Goal: Task Accomplishment & Management: Manage account settings

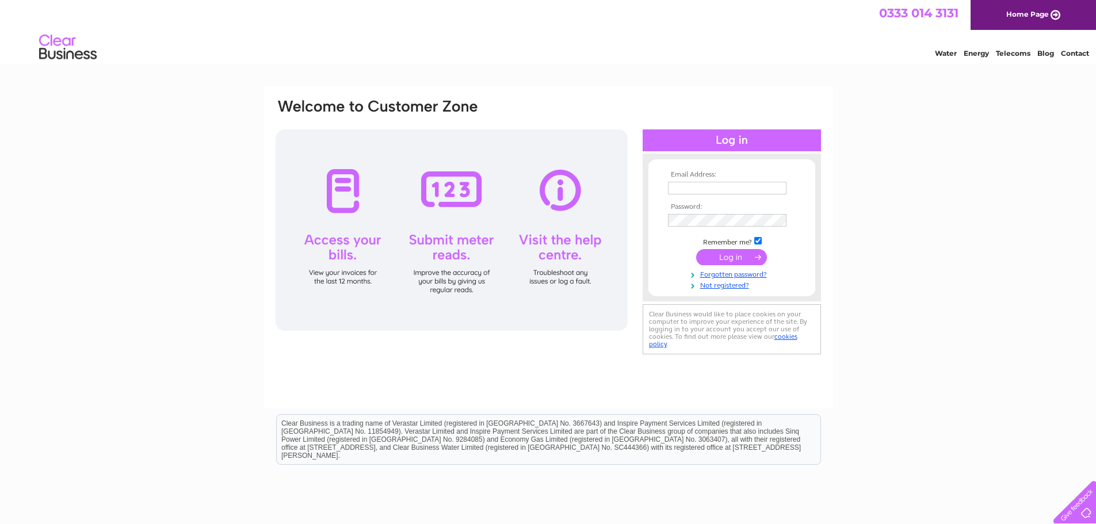
click at [729, 185] on input "text" at bounding box center [727, 188] width 119 height 13
type input "bankoffleet@gmail.com"
click at [696, 250] on input "submit" at bounding box center [731, 258] width 71 height 16
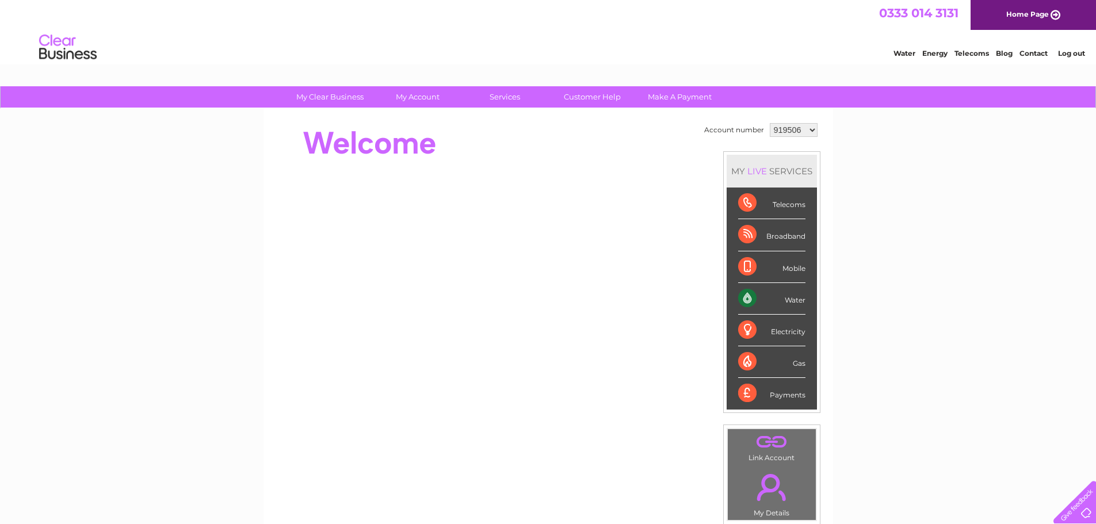
click at [779, 395] on div "Payments" at bounding box center [771, 393] width 67 height 31
click at [750, 395] on div "Payments" at bounding box center [771, 393] width 67 height 31
click at [790, 394] on div "Payments" at bounding box center [771, 393] width 67 height 31
click at [801, 397] on div "Payments" at bounding box center [771, 393] width 67 height 31
click at [812, 129] on select "919506 2031550" at bounding box center [794, 130] width 48 height 14
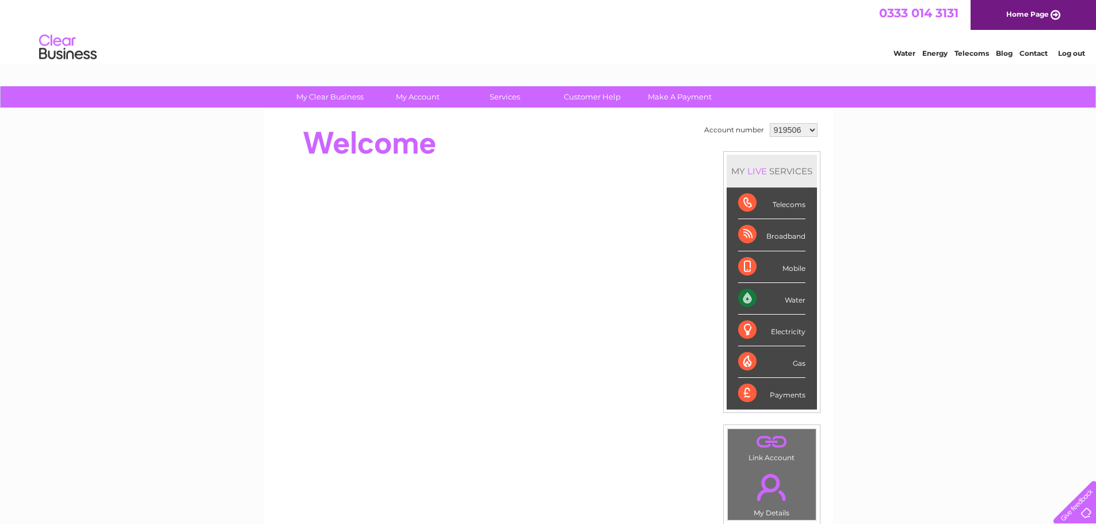
select select "2031550"
click at [770, 123] on select "919506 2031550" at bounding box center [794, 130] width 48 height 14
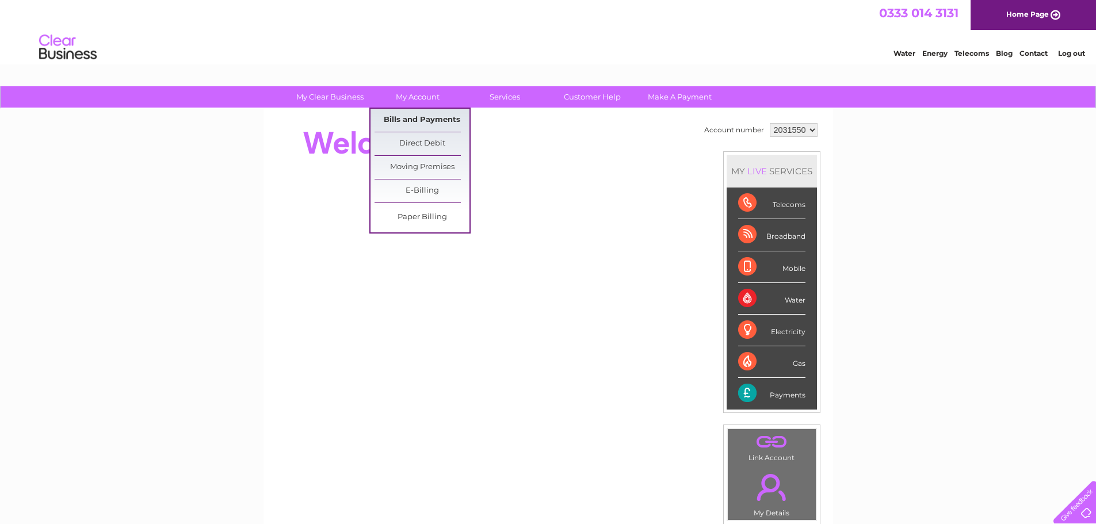
click at [417, 117] on link "Bills and Payments" at bounding box center [422, 120] width 95 height 23
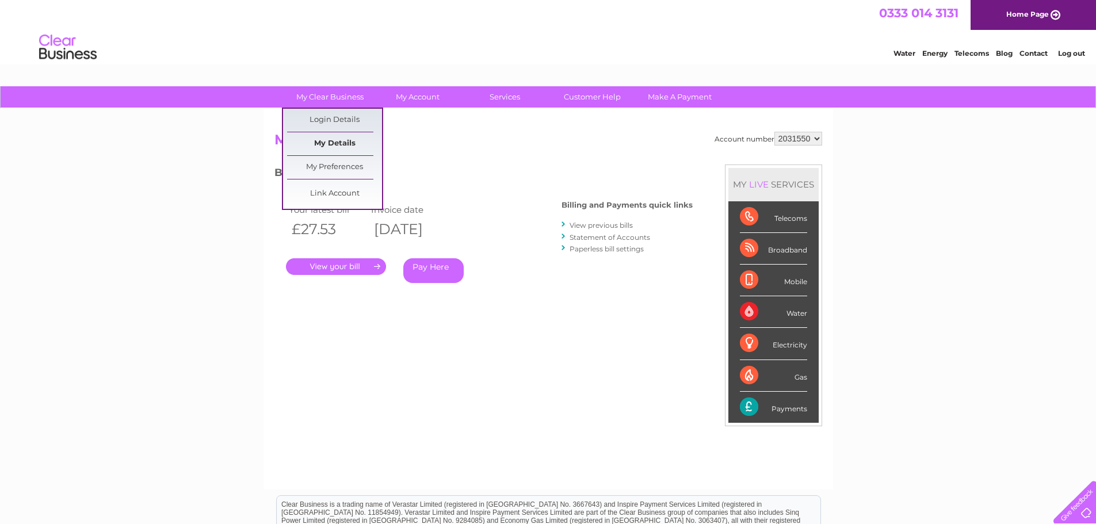
click at [338, 140] on link "My Details" at bounding box center [334, 143] width 95 height 23
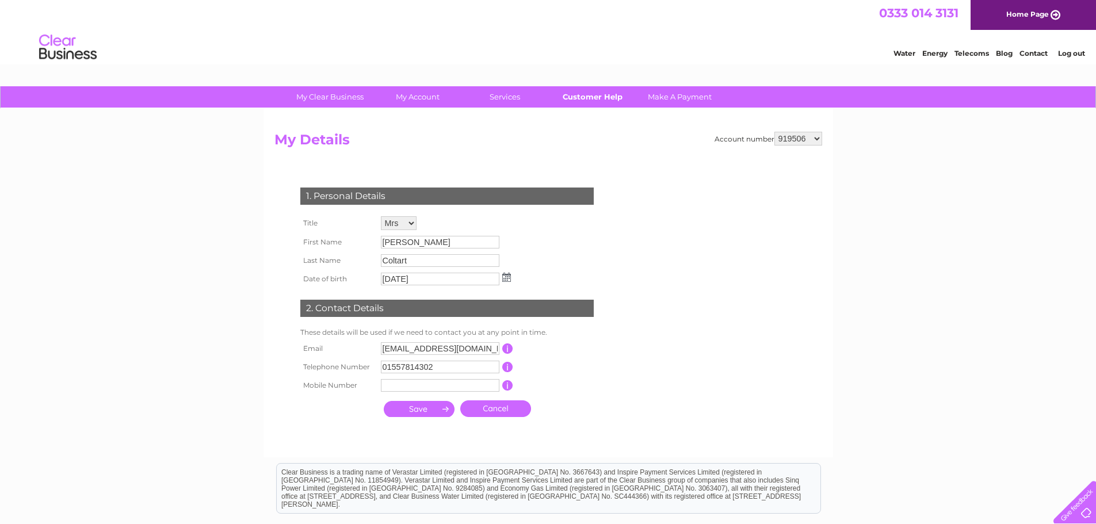
click at [596, 96] on link "Customer Help" at bounding box center [592, 96] width 95 height 21
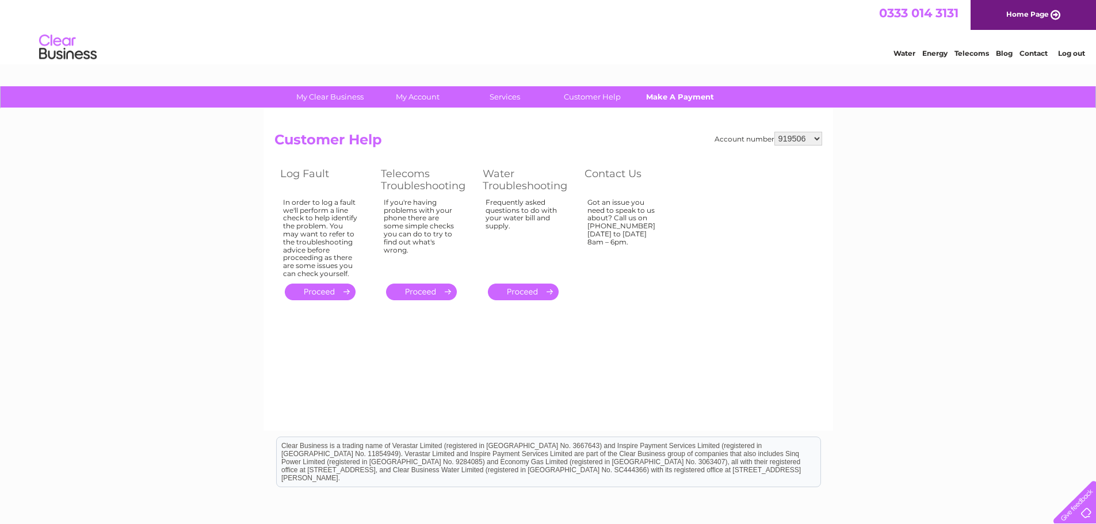
click at [686, 95] on link "Make A Payment" at bounding box center [679, 96] width 95 height 21
click at [680, 98] on link "Make A Payment" at bounding box center [679, 96] width 95 height 21
click at [591, 96] on link "Customer Help" at bounding box center [592, 96] width 95 height 21
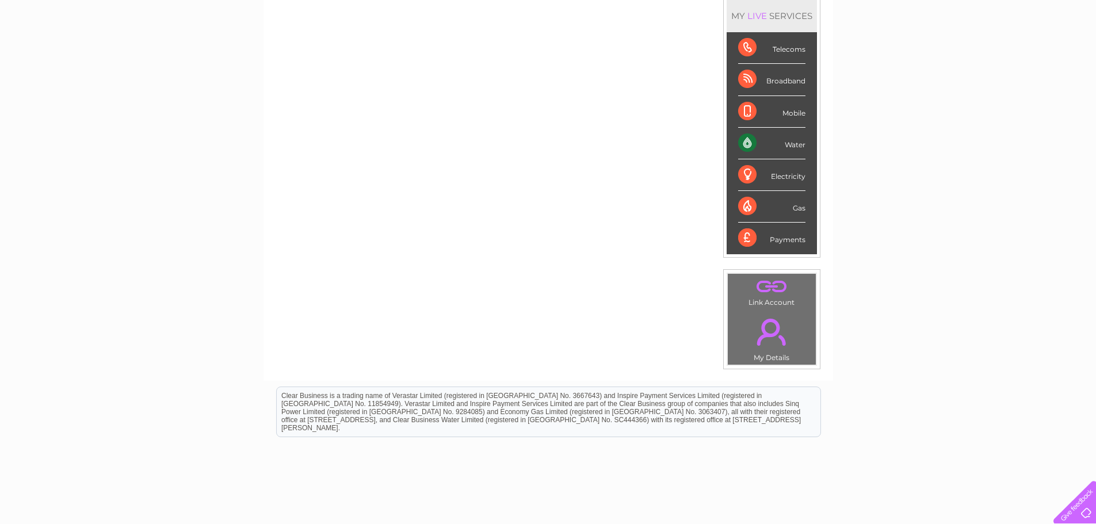
scroll to position [45, 0]
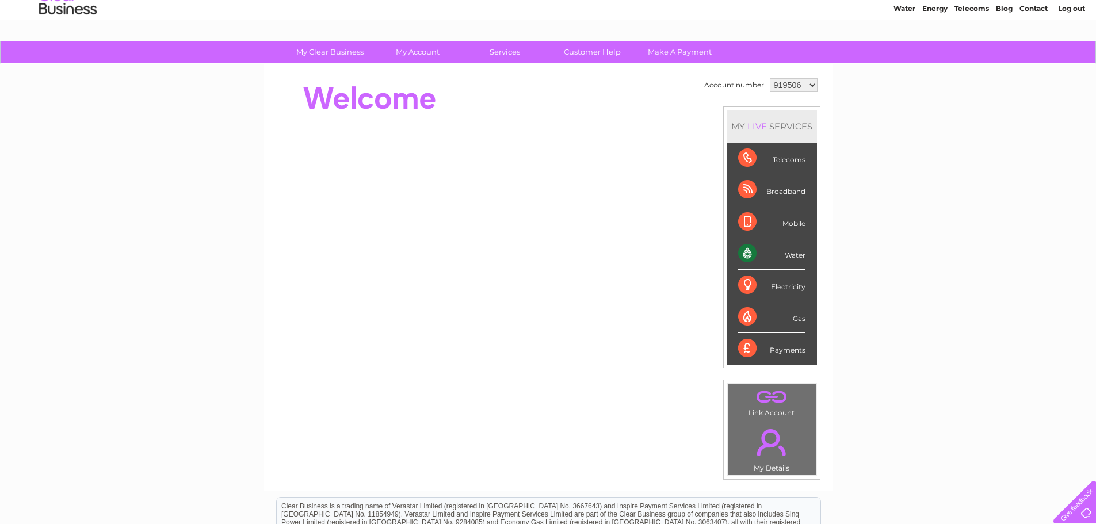
click at [776, 443] on link "." at bounding box center [772, 442] width 82 height 40
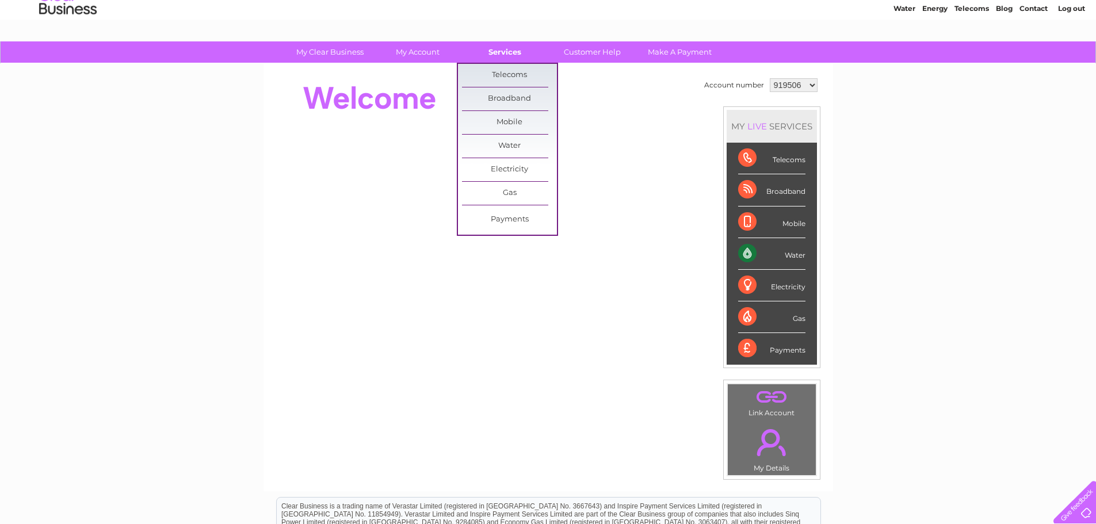
click at [508, 48] on link "Services" at bounding box center [504, 51] width 95 height 21
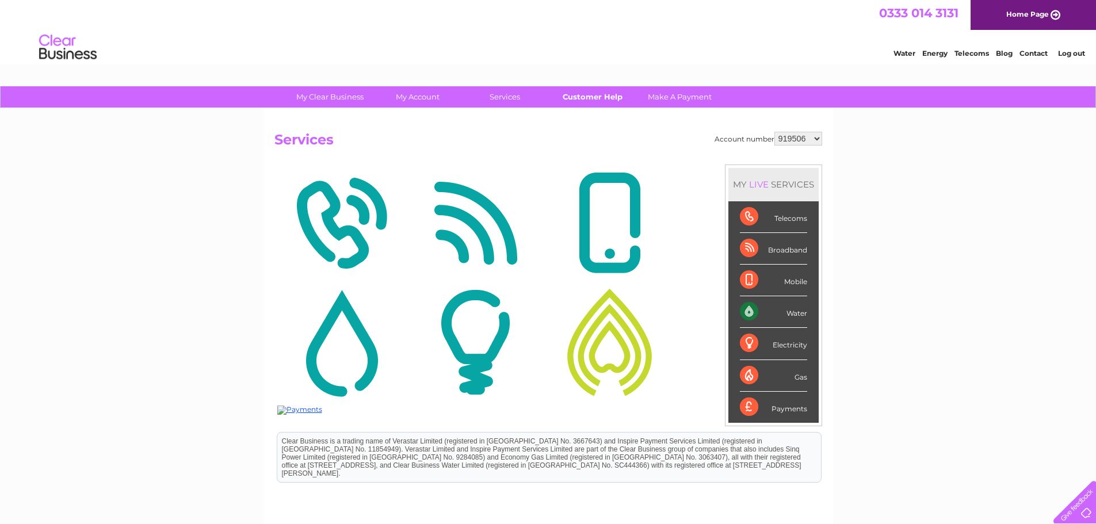
click at [601, 95] on link "Customer Help" at bounding box center [592, 96] width 95 height 21
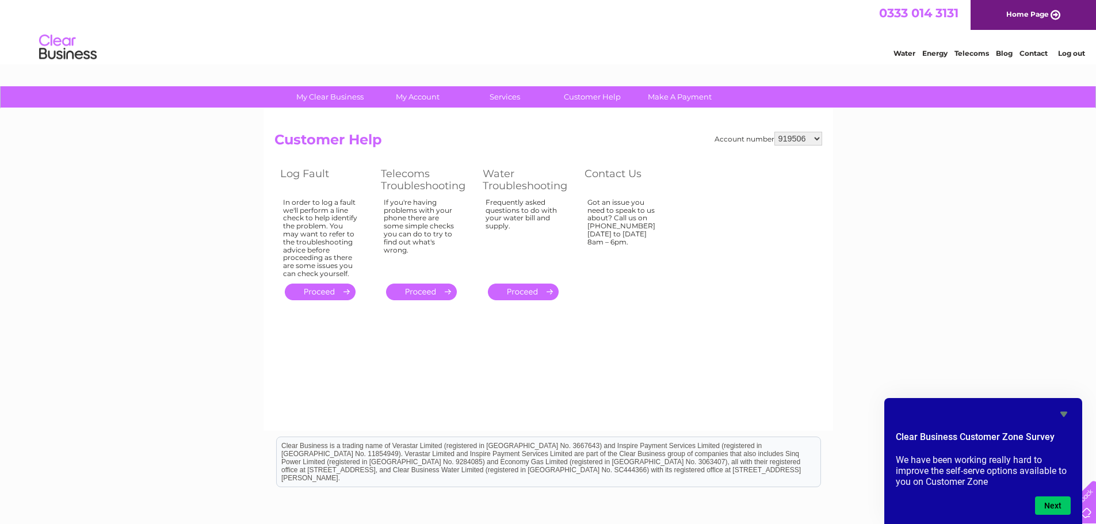
click at [898, 58] on div "My Clear Business Login Details My Details My Preferences Link Account My Accou…" at bounding box center [905, 53] width 22 height 9
click at [815, 138] on select "919506 2031550" at bounding box center [799, 139] width 48 height 14
click at [689, 100] on link "Make A Payment" at bounding box center [679, 96] width 95 height 21
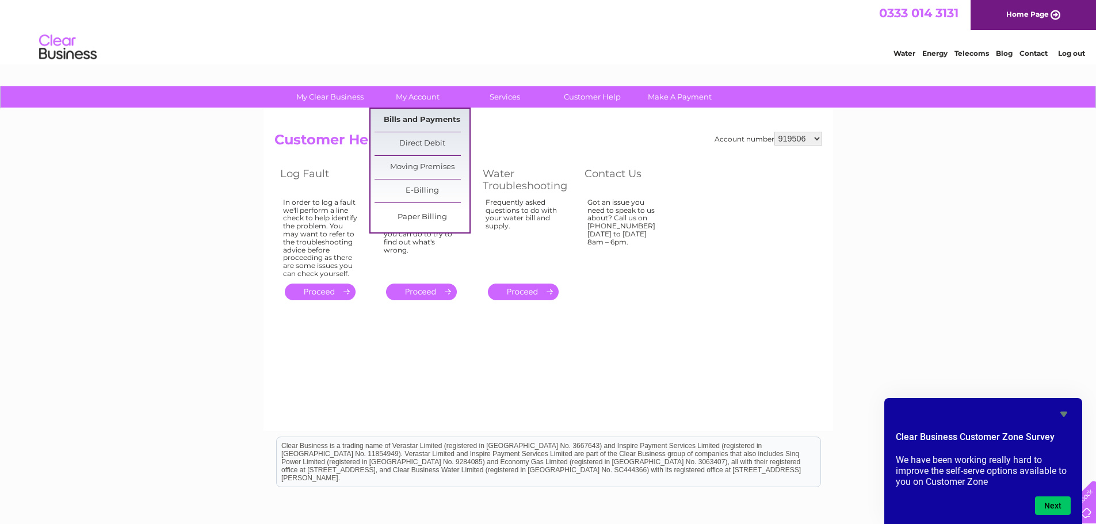
click at [414, 121] on link "Bills and Payments" at bounding box center [422, 120] width 95 height 23
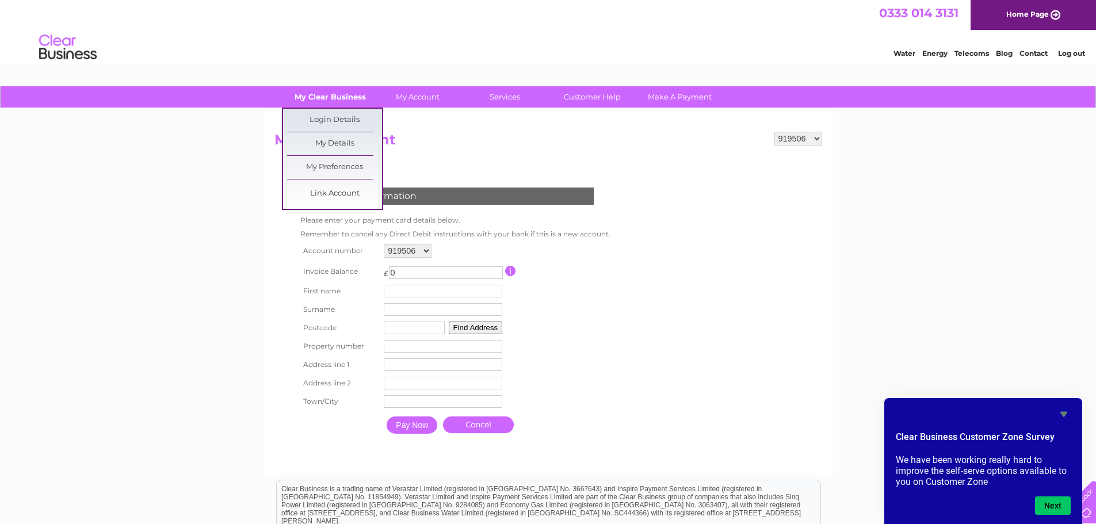
click at [331, 97] on link "My Clear Business" at bounding box center [330, 96] width 95 height 21
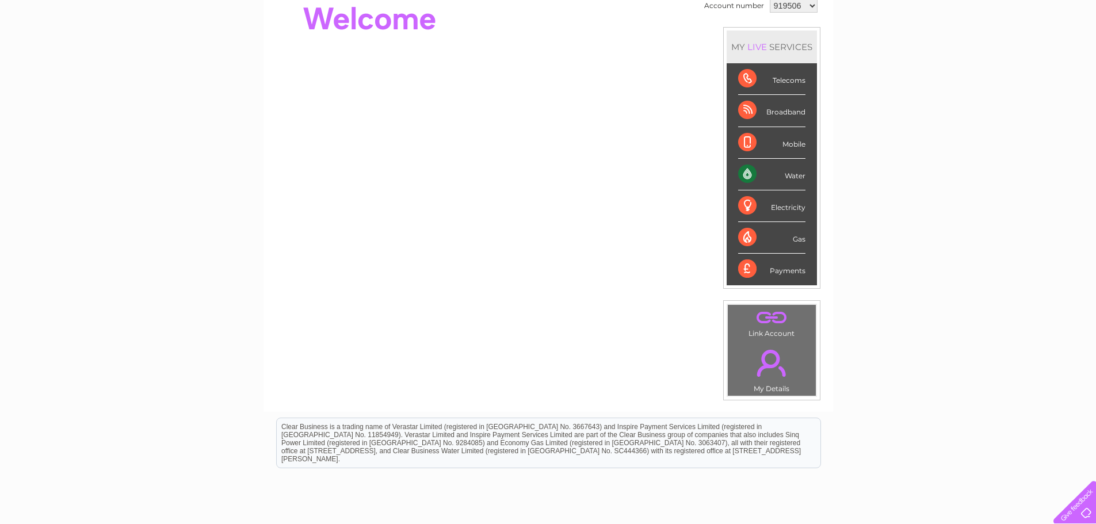
scroll to position [218, 0]
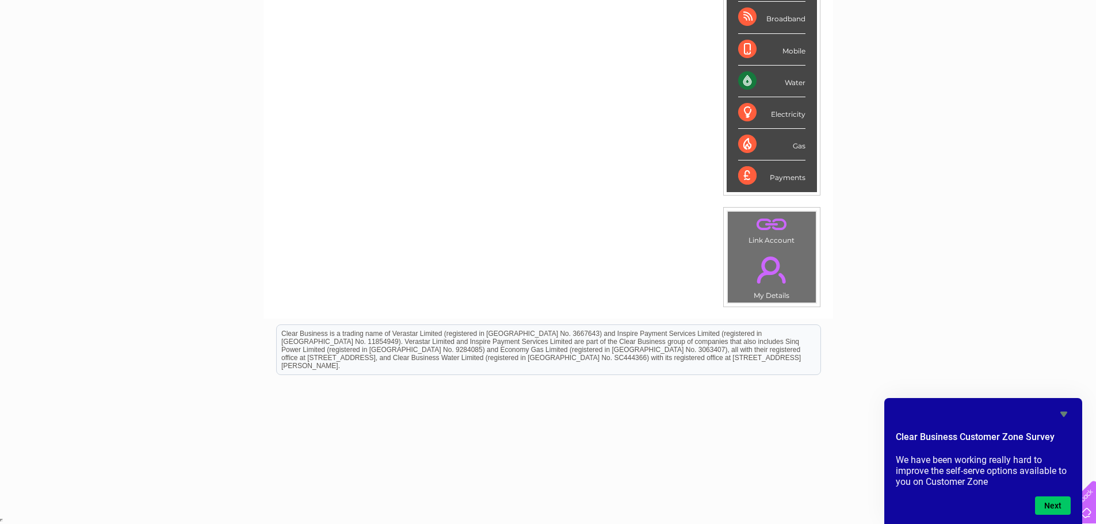
click at [964, 158] on div "My Clear Business Login Details My Details My Preferences Link Account My Accou…" at bounding box center [548, 192] width 1096 height 647
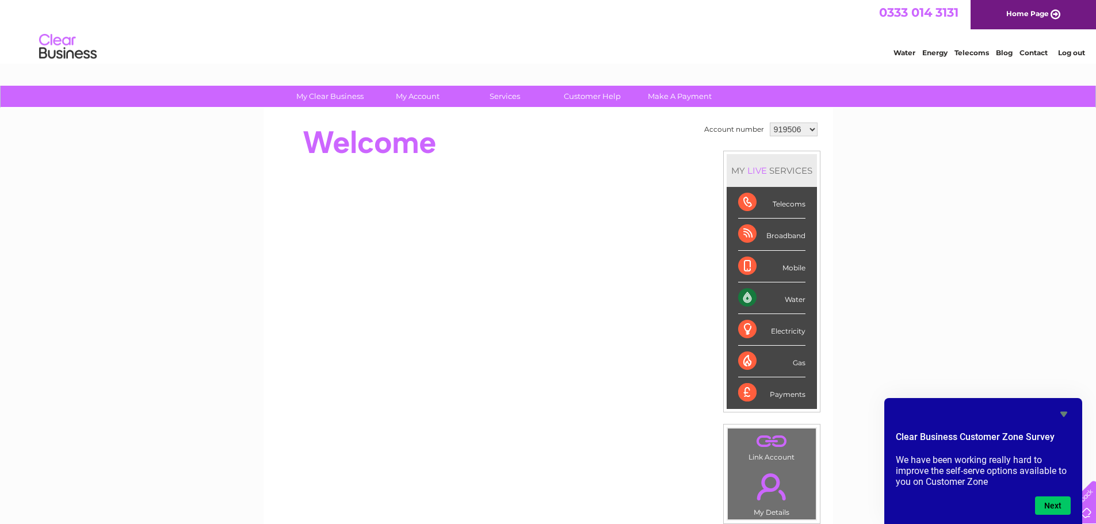
scroll to position [0, 0]
click at [1068, 57] on link "Log out" at bounding box center [1071, 53] width 27 height 9
